Goal: Check status: Check status

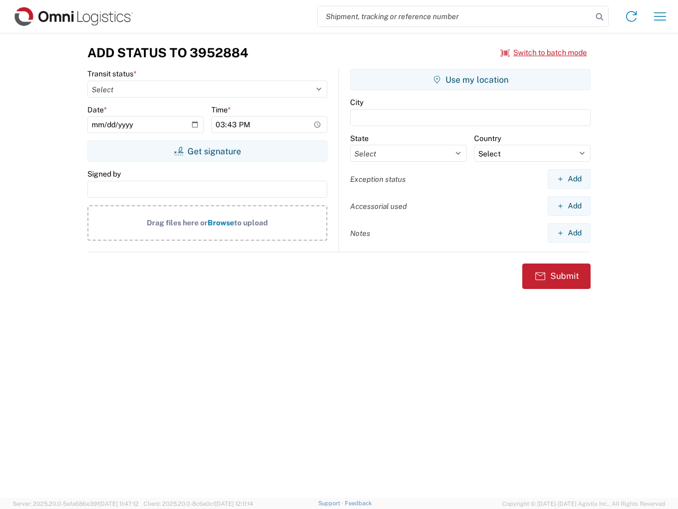
click at [455, 16] on input "search" at bounding box center [455, 16] width 275 height 20
click at [600, 17] on icon at bounding box center [600, 17] width 15 height 15
click at [632, 16] on icon at bounding box center [631, 16] width 17 height 17
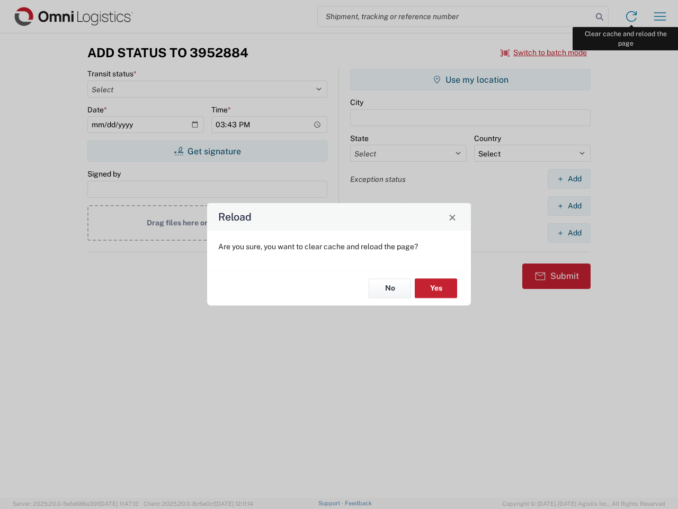
click at [660, 16] on div "Reload Are you sure, you want to clear cache and reload the page? No Yes" at bounding box center [339, 254] width 678 height 509
click at [544, 52] on div "Reload Are you sure, you want to clear cache and reload the page? No Yes" at bounding box center [339, 254] width 678 height 509
click at [207, 151] on div "Reload Are you sure, you want to clear cache and reload the page? No Yes" at bounding box center [339, 254] width 678 height 509
click at [471, 80] on div "Reload Are you sure, you want to clear cache and reload the page? No Yes" at bounding box center [339, 254] width 678 height 509
click at [569, 179] on div "Reload Are you sure, you want to clear cache and reload the page? No Yes" at bounding box center [339, 254] width 678 height 509
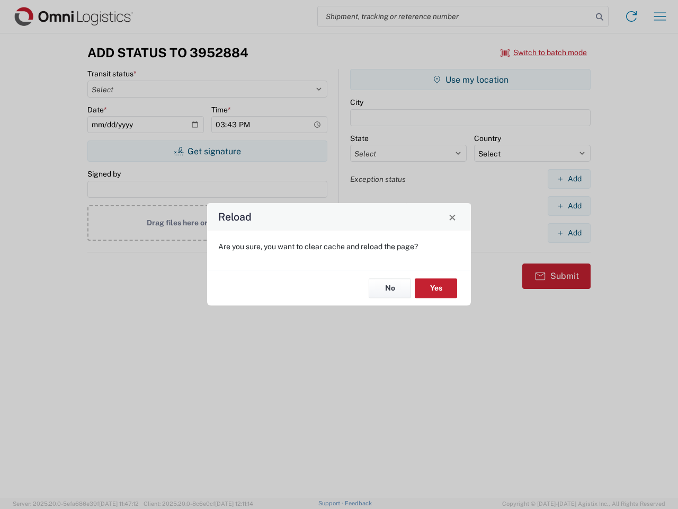
click at [569, 206] on div "Reload Are you sure, you want to clear cache and reload the page? No Yes" at bounding box center [339, 254] width 678 height 509
click at [569, 233] on div "Reload Are you sure, you want to clear cache and reload the page? No Yes" at bounding box center [339, 254] width 678 height 509
